Goal: Contribute content: Contribute content

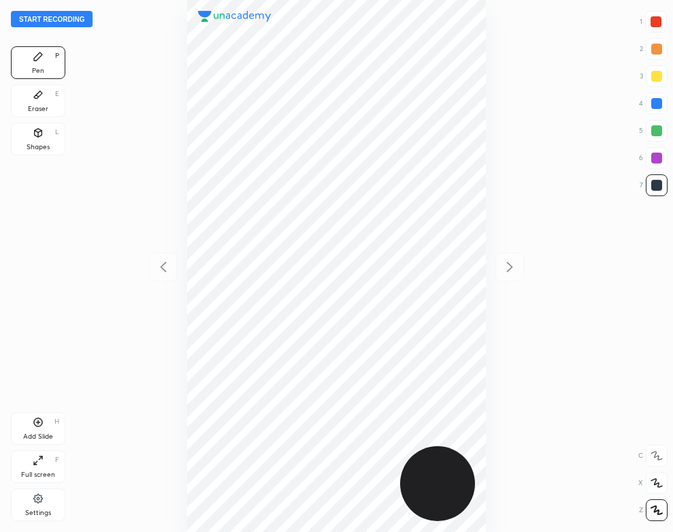
scroll to position [532, 455]
click at [69, 20] on button "Start recording" at bounding box center [52, 19] width 82 height 16
click at [157, 357] on div "02 : 17" at bounding box center [336, 266] width 455 height 532
click at [36, 99] on icon at bounding box center [38, 94] width 11 height 11
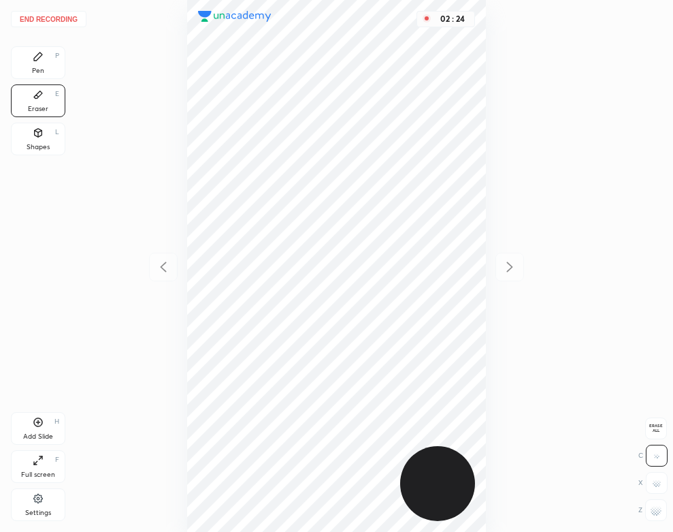
click at [48, 66] on div "Pen P" at bounding box center [38, 62] width 54 height 33
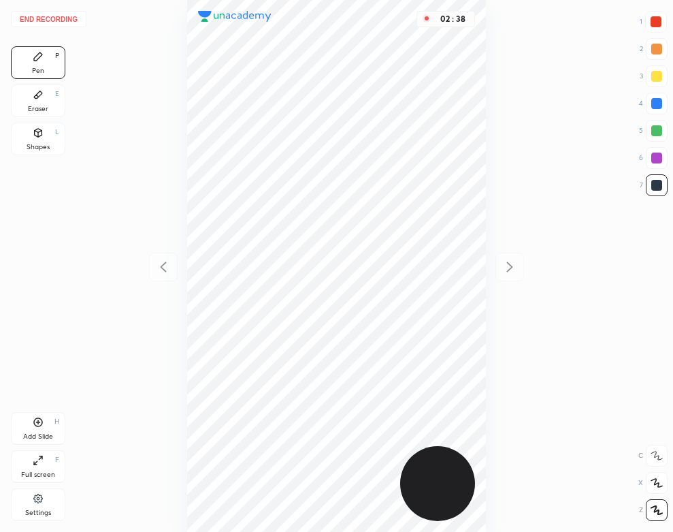
click at [36, 431] on div "Add Slide H" at bounding box center [38, 428] width 54 height 33
click at [50, 94] on div "Eraser E" at bounding box center [38, 100] width 54 height 33
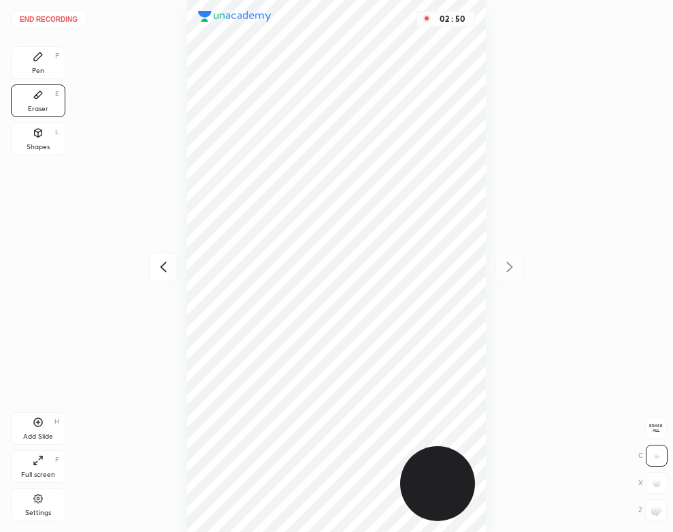
click at [44, 54] on div "Pen P" at bounding box center [38, 62] width 54 height 33
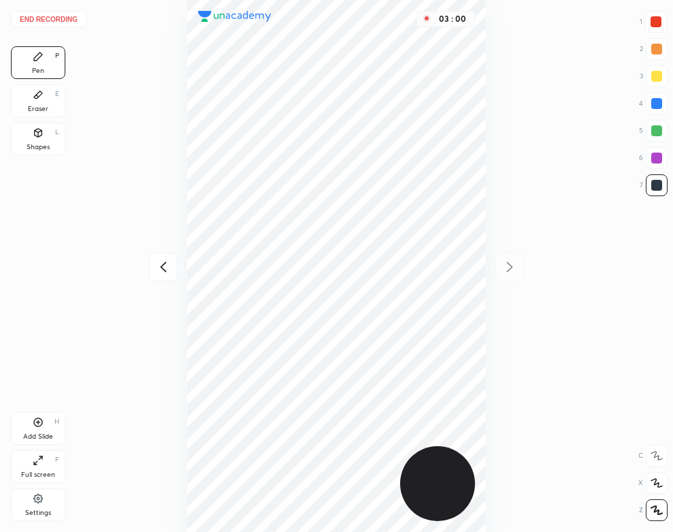
click at [490, 66] on div "03 : 00" at bounding box center [336, 266] width 455 height 532
click at [490, 61] on div "03 : 00" at bounding box center [336, 266] width 455 height 532
click at [25, 128] on div "Shapes L" at bounding box center [38, 139] width 54 height 33
click at [38, 54] on icon at bounding box center [38, 56] width 8 height 8
click at [44, 421] on div "Add Slide H" at bounding box center [38, 428] width 54 height 33
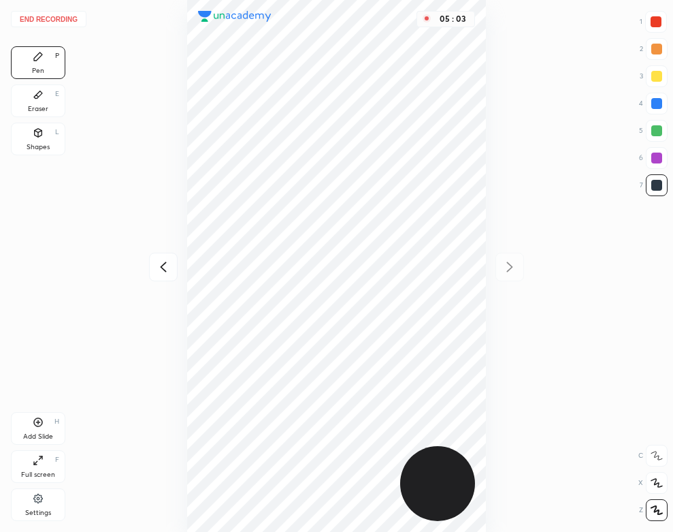
click at [35, 428] on div "Add Slide H" at bounding box center [38, 428] width 54 height 33
click at [157, 265] on icon at bounding box center [163, 267] width 16 height 16
click at [52, 139] on div "Shapes L" at bounding box center [38, 139] width 54 height 33
click at [50, 18] on button "End recording" at bounding box center [49, 19] width 76 height 16
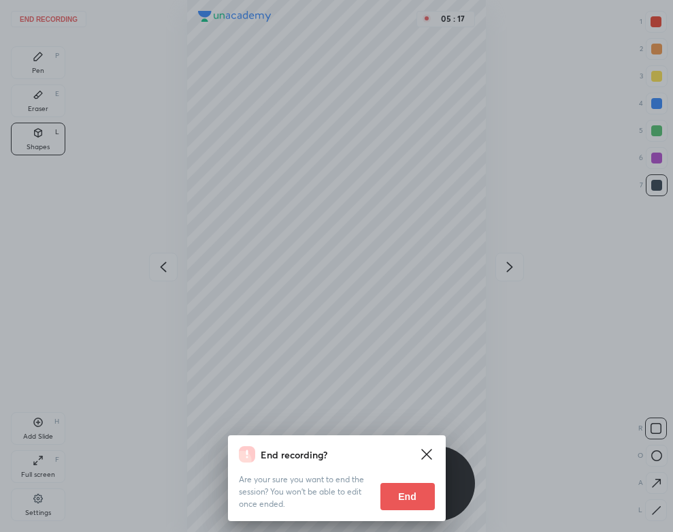
click at [406, 491] on button "End" at bounding box center [408, 496] width 54 height 27
